Goal: Information Seeking & Learning: Learn about a topic

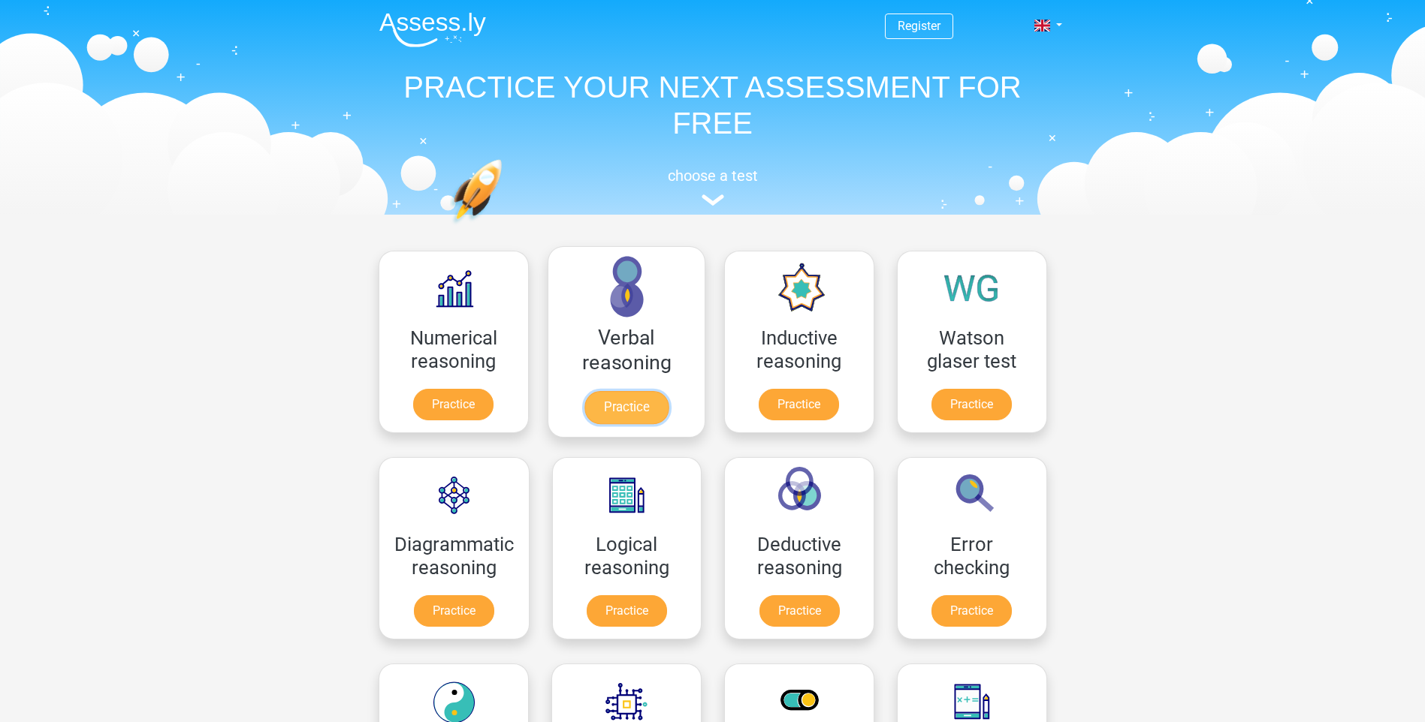
click at [620, 403] on link "Practice" at bounding box center [626, 407] width 84 height 33
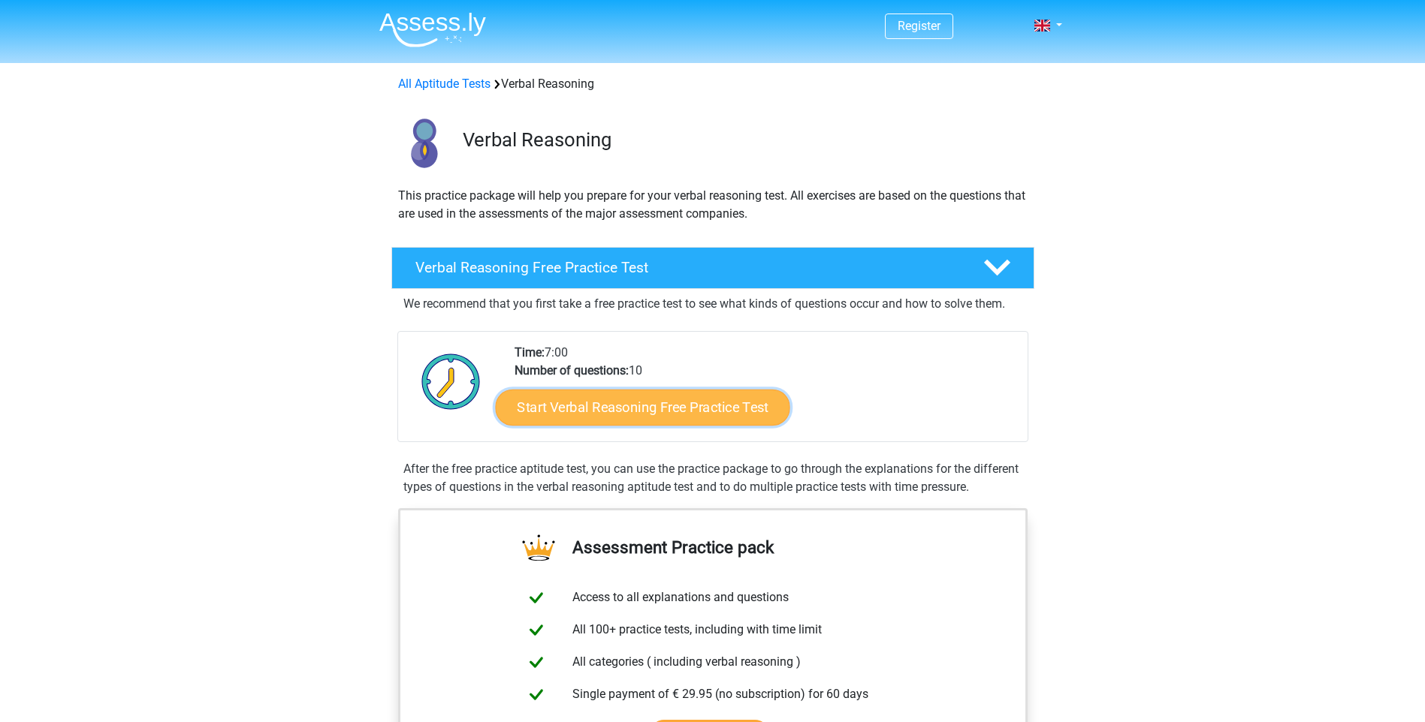
click at [648, 409] on link "Start Verbal Reasoning Free Practice Test" at bounding box center [642, 408] width 294 height 36
